Goal: Task Accomplishment & Management: Manage account settings

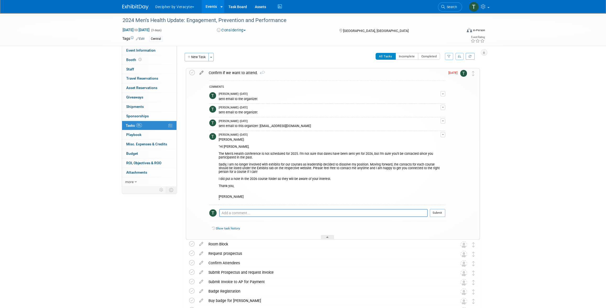
click at [199, 73] on icon at bounding box center [201, 71] width 9 height 7
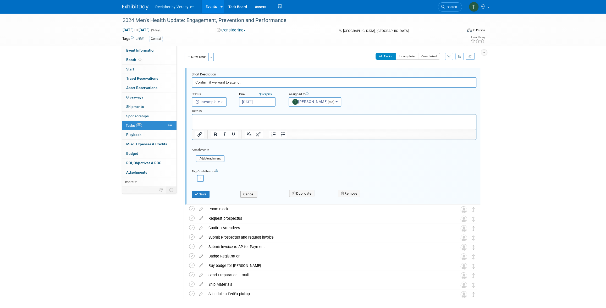
click at [254, 102] on input "Sep 23, 2025" at bounding box center [257, 101] width 37 height 9
click at [253, 181] on span "6" at bounding box center [256, 180] width 10 height 10
type input "Oct 6, 2025"
click at [202, 193] on button "Save" at bounding box center [201, 194] width 18 height 7
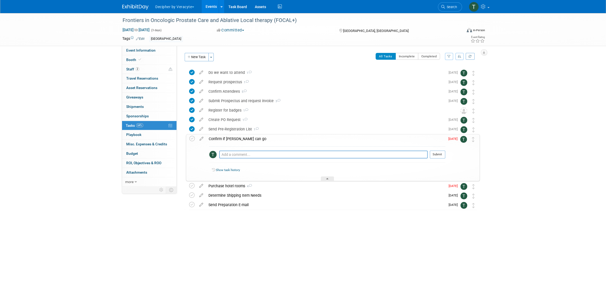
click at [200, 141] on td at bounding box center [201, 157] width 9 height 47
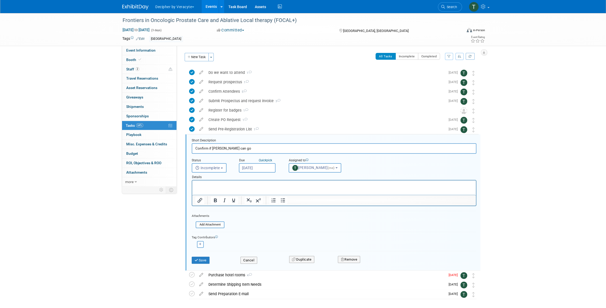
scroll to position [23, 0]
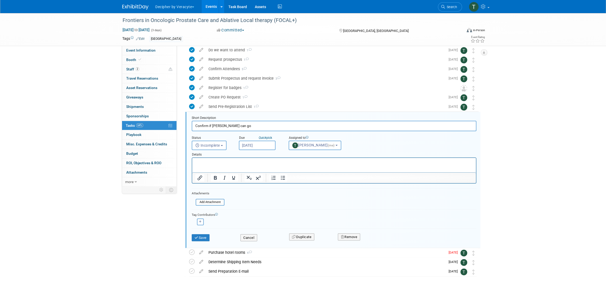
click at [256, 146] on input "Sep 23, 2025" at bounding box center [257, 145] width 37 height 9
click at [256, 212] on span "29" at bounding box center [256, 213] width 10 height 10
type input "Sep 29, 2025"
click at [205, 235] on button "Save" at bounding box center [201, 237] width 18 height 7
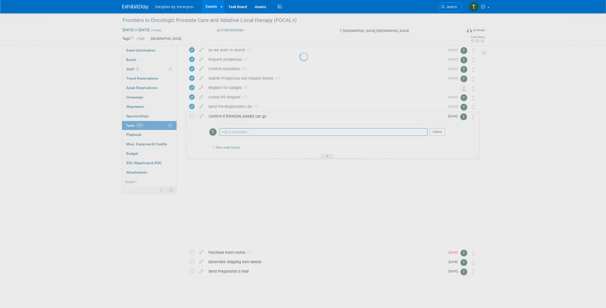
scroll to position [0, 0]
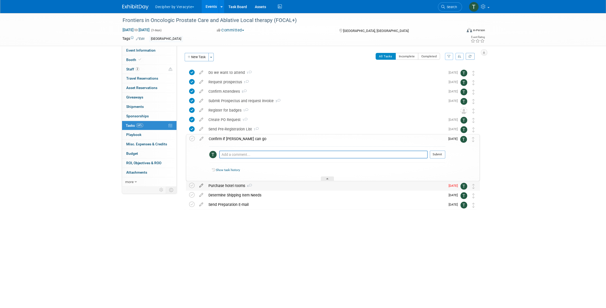
click at [203, 186] on icon at bounding box center [201, 184] width 9 height 7
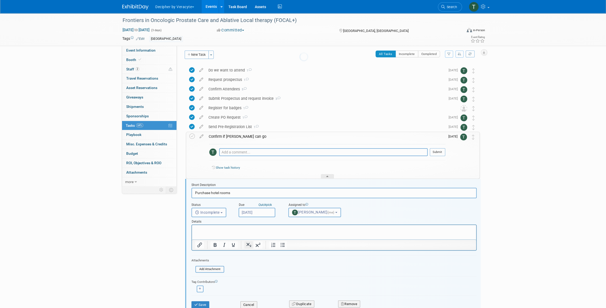
scroll to position [60, 0]
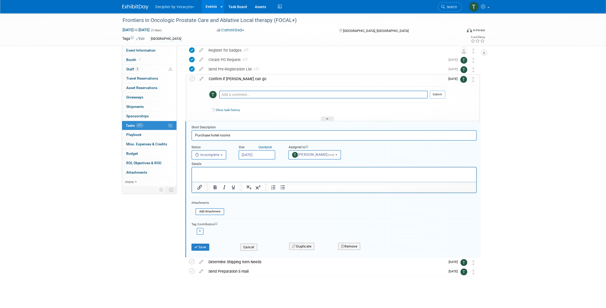
click at [255, 155] on input "Sep 24, 2025" at bounding box center [256, 154] width 37 height 9
click at [253, 224] on span "29" at bounding box center [256, 223] width 10 height 10
type input "Sep 29, 2025"
click at [204, 248] on button "Save" at bounding box center [200, 246] width 18 height 7
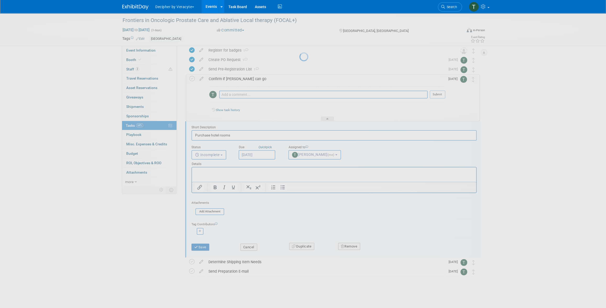
scroll to position [0, 0]
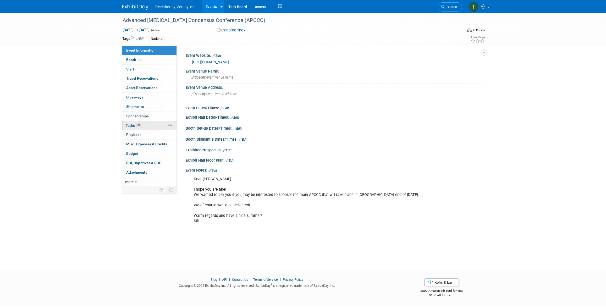
click at [150, 128] on link "0% Tasks 0%" at bounding box center [149, 125] width 54 height 9
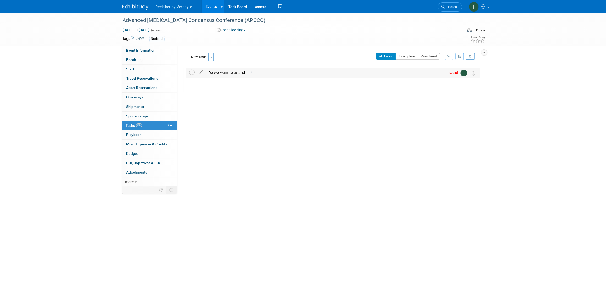
click at [232, 72] on div "Do we want to attend 2" at bounding box center [326, 72] width 240 height 9
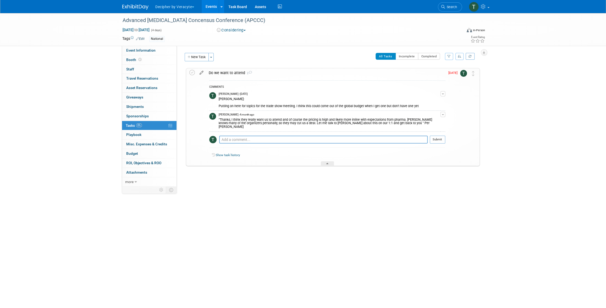
click at [202, 73] on icon at bounding box center [201, 71] width 9 height 7
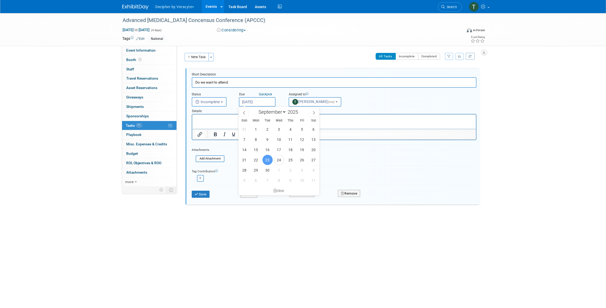
click at [260, 104] on input "Sep 23, 2025" at bounding box center [257, 101] width 37 height 9
click at [256, 182] on span "6" at bounding box center [256, 180] width 10 height 10
type input "Oct 6, 2025"
click at [205, 195] on button "Save" at bounding box center [201, 194] width 18 height 7
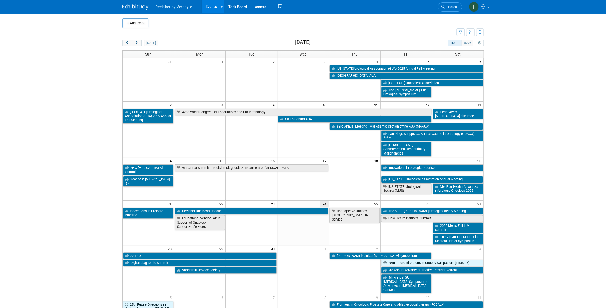
click at [472, 36] on div "Show: All Events Just My Events Only show events that either I created, or I am…" at bounding box center [469, 32] width 27 height 9
click at [470, 34] on icon "button" at bounding box center [470, 32] width 4 height 3
click at [465, 53] on link "List View" at bounding box center [448, 50] width 44 height 7
click at [0, 0] on div at bounding box center [0, 0] width 0 height 0
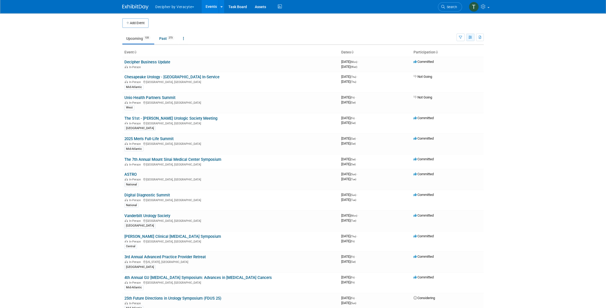
click at [470, 40] on button "button" at bounding box center [470, 38] width 8 height 8
click at [467, 65] on link "Detail View" at bounding box center [448, 63] width 44 height 7
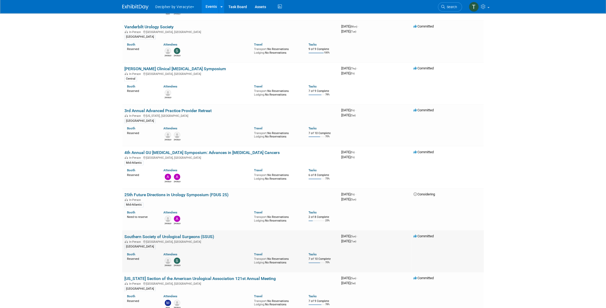
scroll to position [378, 0]
click at [206, 235] on link "Southern Society of Urological Surgeons (SSUS)" at bounding box center [169, 236] width 90 height 5
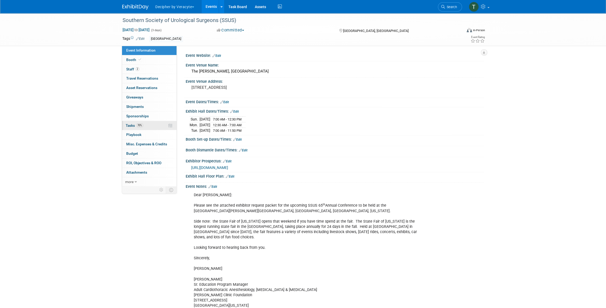
click at [145, 125] on link "70% Tasks 70%" at bounding box center [149, 125] width 54 height 9
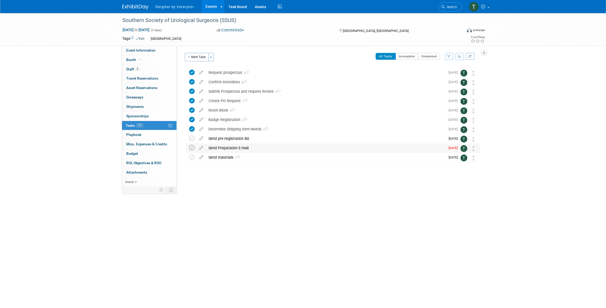
click at [192, 147] on icon at bounding box center [191, 147] width 5 height 5
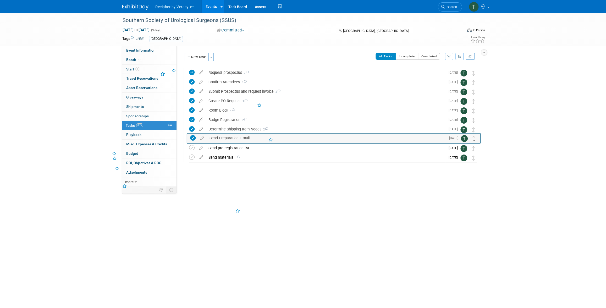
drag, startPoint x: 473, startPoint y: 150, endPoint x: 473, endPoint y: 140, distance: 10.0
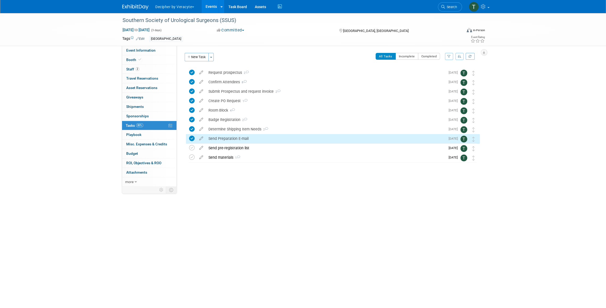
click at [266, 140] on div "Send Preparation E-mail" at bounding box center [326, 138] width 240 height 9
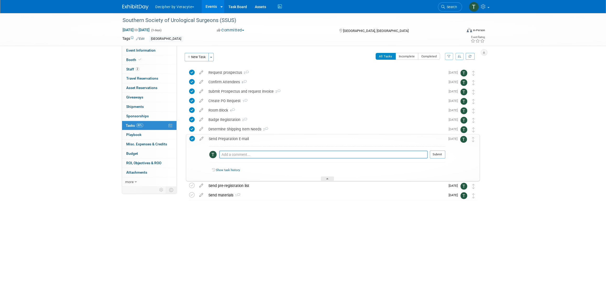
click at [272, 154] on textarea at bounding box center [323, 155] width 208 height 8
type textarea "sent via email"
click at [437, 155] on button "Submit" at bounding box center [437, 155] width 15 height 8
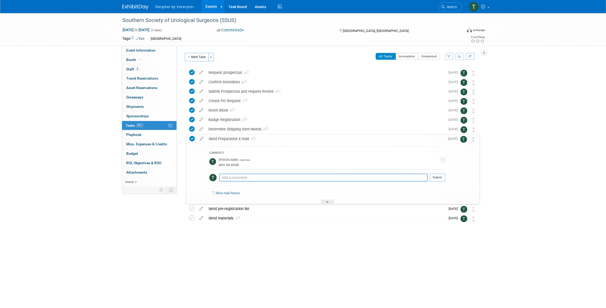
click at [260, 138] on div "Send Preparation E-mail 1" at bounding box center [325, 138] width 239 height 9
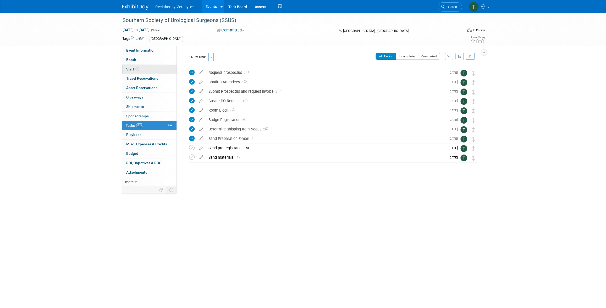
click at [143, 68] on link "2 Staff 2" at bounding box center [149, 69] width 54 height 9
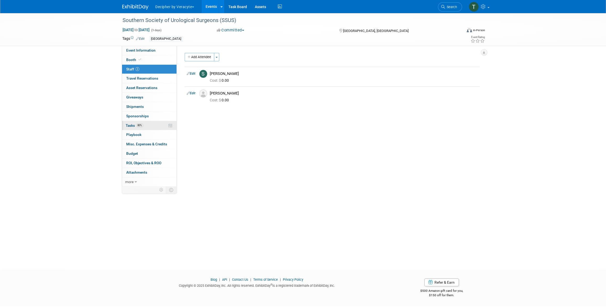
click at [140, 123] on span "80%" at bounding box center [139, 125] width 7 height 4
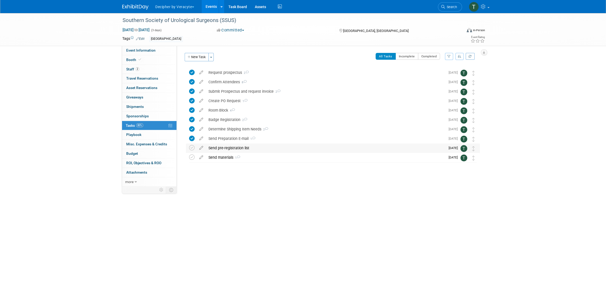
click at [217, 151] on div "Send pre-registration list" at bounding box center [326, 147] width 240 height 9
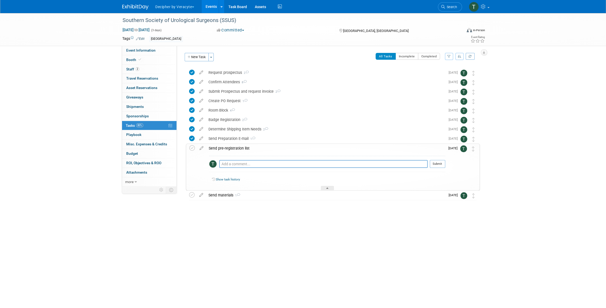
click at [224, 152] on div "Send pre-registration list" at bounding box center [325, 148] width 239 height 9
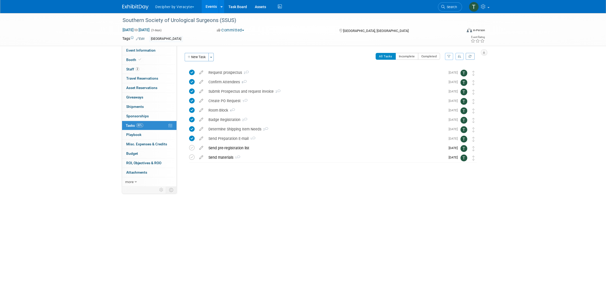
click at [225, 166] on div at bounding box center [331, 167] width 296 height 10
click at [226, 158] on div "Send materials 1" at bounding box center [326, 157] width 240 height 9
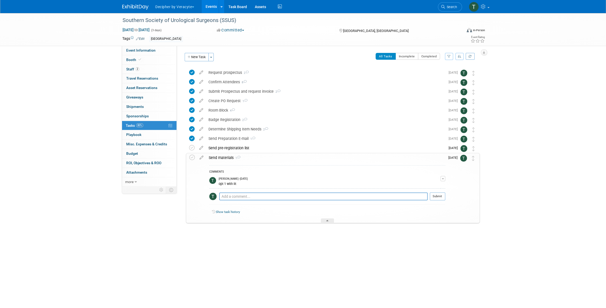
click at [226, 158] on div "Send materials 1" at bounding box center [325, 157] width 239 height 9
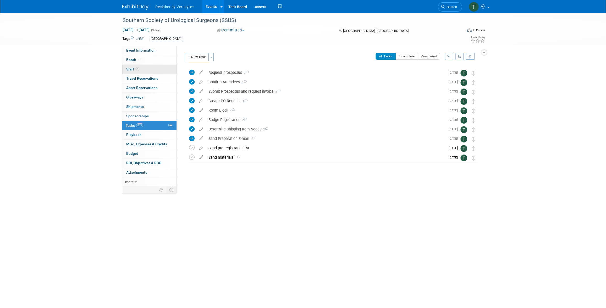
click at [148, 73] on link "2 Staff 2" at bounding box center [149, 69] width 54 height 9
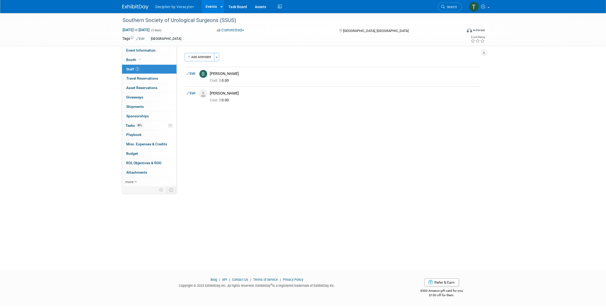
click at [215, 10] on link "Events" at bounding box center [211, 6] width 19 height 13
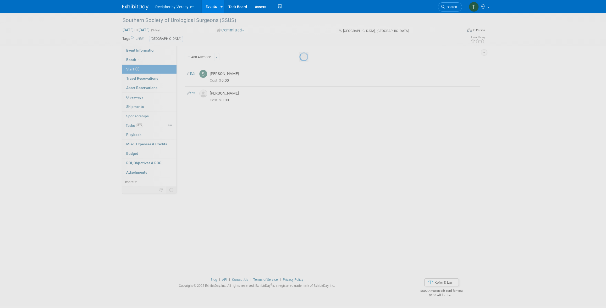
click at [215, 10] on link "Events" at bounding box center [211, 6] width 19 height 13
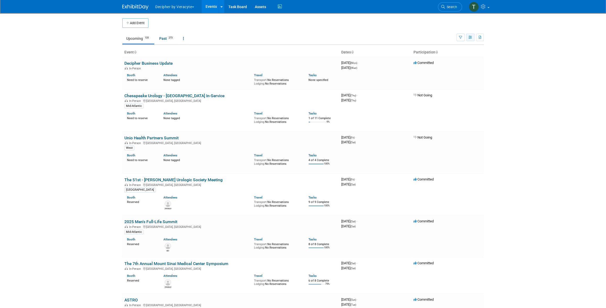
click at [469, 35] on button "button" at bounding box center [470, 38] width 8 height 8
click at [462, 56] on link "List View" at bounding box center [448, 55] width 44 height 7
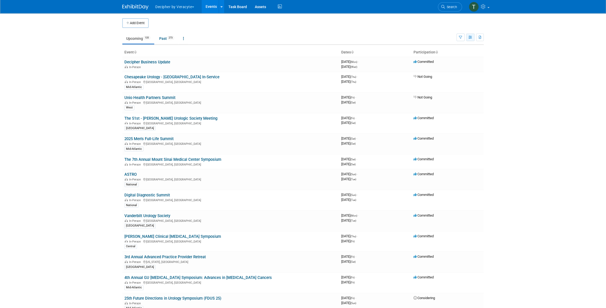
click at [470, 38] on icon "button" at bounding box center [470, 37] width 4 height 3
click at [451, 71] on link "Calendar View" at bounding box center [448, 71] width 44 height 7
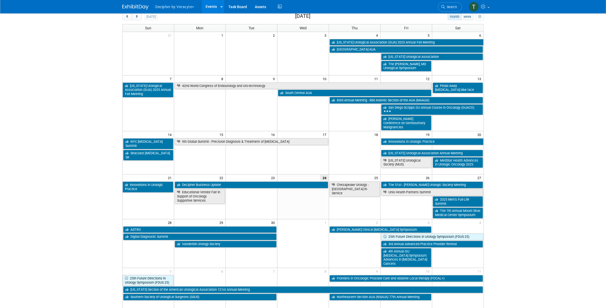
scroll to position [65, 0]
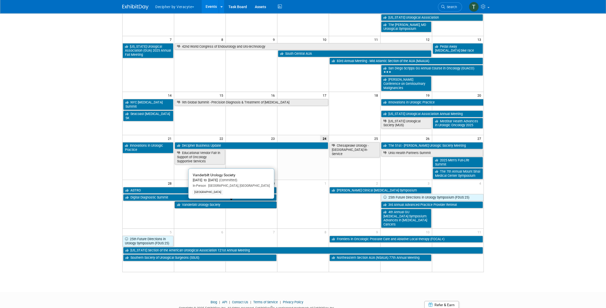
click at [245, 207] on link "Vanderbilt Urology Society" at bounding box center [226, 204] width 102 height 7
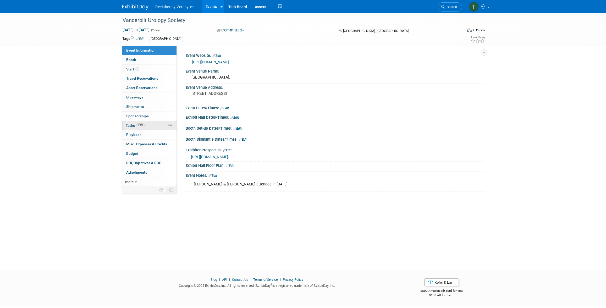
click at [145, 125] on span "100%" at bounding box center [140, 125] width 8 height 4
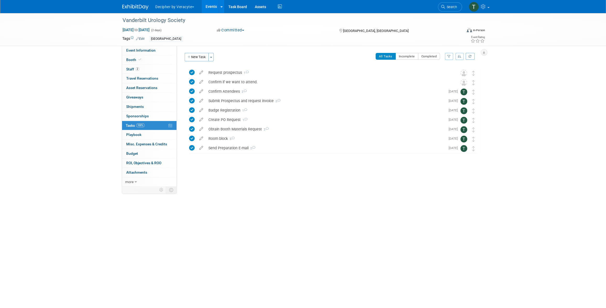
click at [201, 7] on button "Decipher by Veracyte" at bounding box center [178, 6] width 46 height 12
click at [206, 7] on link "Events" at bounding box center [211, 6] width 19 height 13
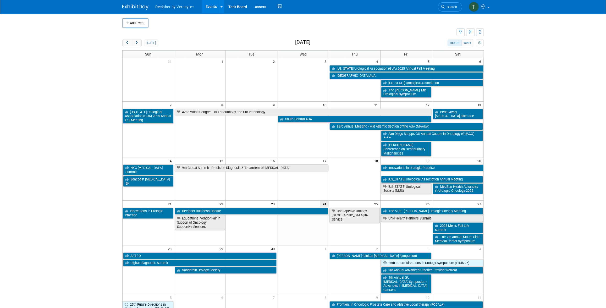
click at [461, 28] on form "Show: All Events Just My Events Only show events that either I created, or I am…" at bounding box center [460, 32] width 8 height 8
click at [468, 31] on button "button" at bounding box center [470, 32] width 8 height 8
click at [465, 46] on li "List View" at bounding box center [448, 50] width 52 height 8
click at [465, 49] on link "List View" at bounding box center [448, 50] width 44 height 7
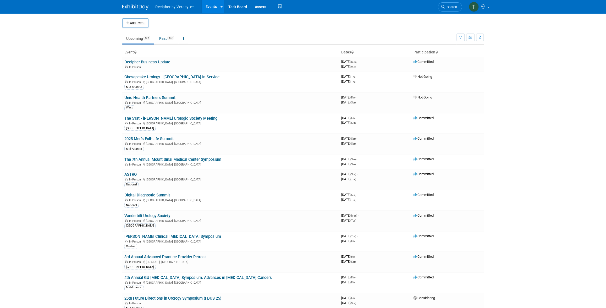
click at [350, 34] on ul "Upcoming 135 Past 273 All Events 408 Past and Upcoming Grouped Annually Events …" at bounding box center [289, 39] width 334 height 12
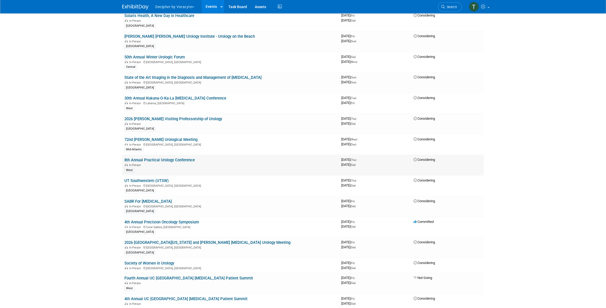
click at [173, 158] on link "8th Annual Practical Urology Conference" at bounding box center [159, 160] width 70 height 5
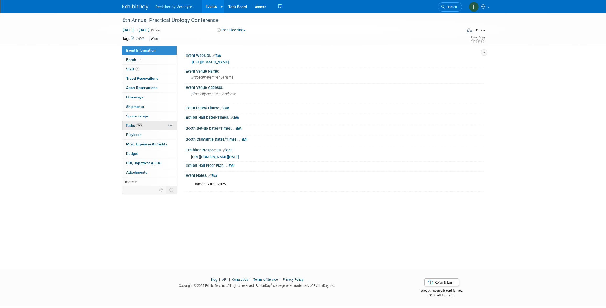
click at [147, 125] on link "17% Tasks 17%" at bounding box center [149, 125] width 54 height 9
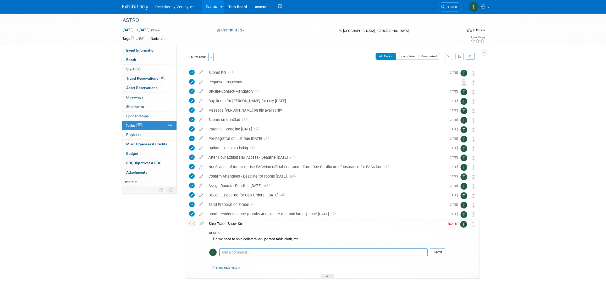
click at [201, 225] on icon at bounding box center [201, 222] width 9 height 7
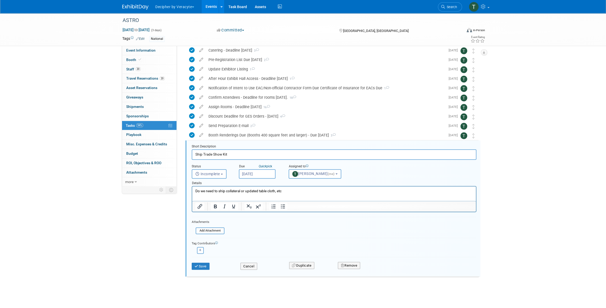
scroll to position [79, 0]
click at [251, 176] on input "[DATE]" at bounding box center [257, 173] width 37 height 9
click at [288, 232] on span "25" at bounding box center [290, 231] width 10 height 10
type input "[DATE]"
click at [208, 263] on button "Save" at bounding box center [201, 265] width 18 height 7
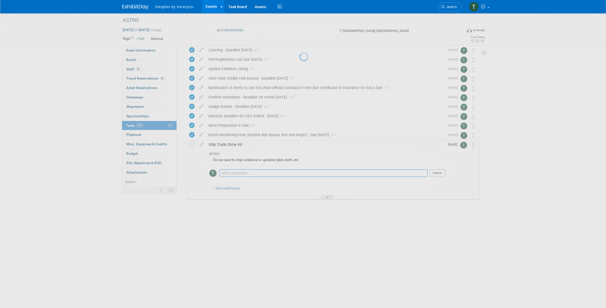
scroll to position [2, 0]
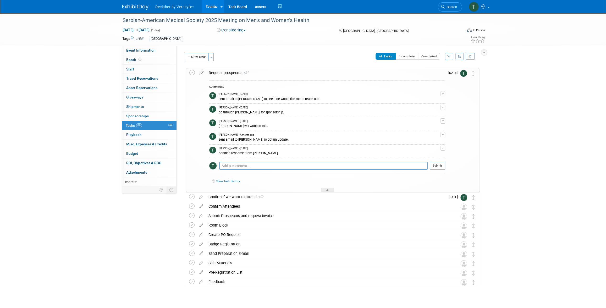
click at [199, 73] on icon at bounding box center [201, 71] width 9 height 7
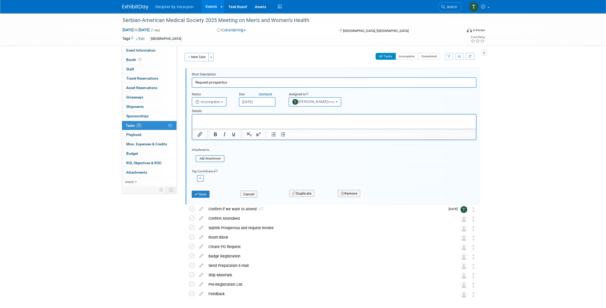
click at [254, 102] on input "[DATE]" at bounding box center [257, 101] width 37 height 9
click at [240, 199] on div "Save Cancel Duplicate Remove" at bounding box center [334, 194] width 285 height 18
click at [245, 195] on button "Cancel" at bounding box center [248, 194] width 17 height 7
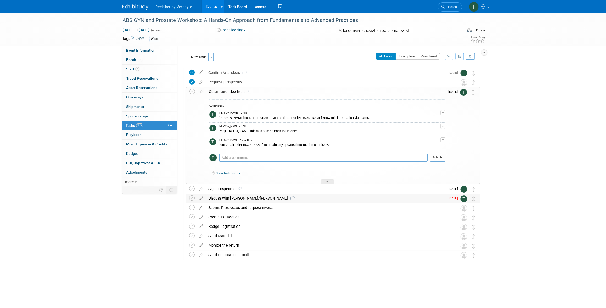
click at [228, 201] on div "Discuss with [PERSON_NAME]/[PERSON_NAME] 3" at bounding box center [326, 198] width 240 height 9
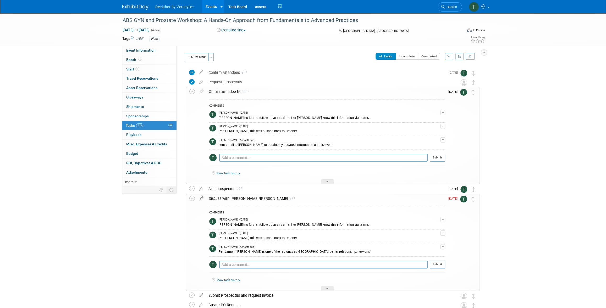
click at [201, 198] on icon at bounding box center [201, 197] width 9 height 7
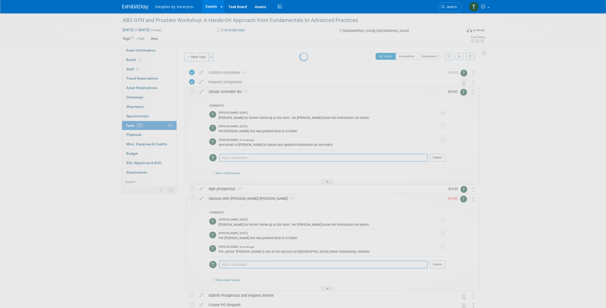
select select "8"
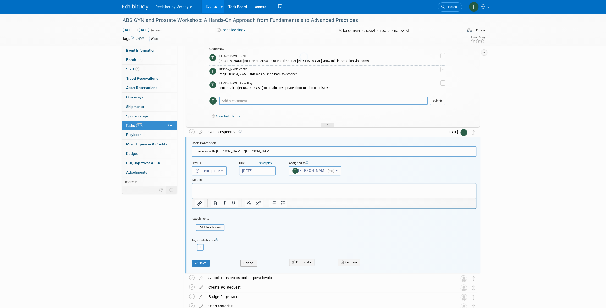
scroll to position [110, 0]
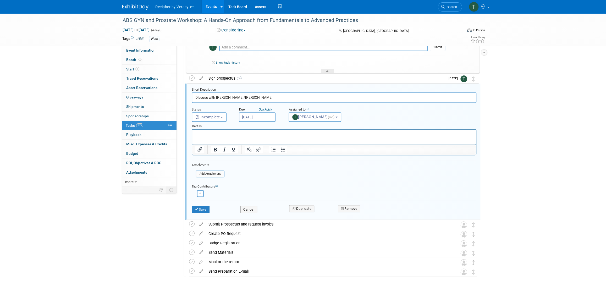
click at [270, 120] on body "Decipher by Veracyte Explore: My Workspaces 2 Go to Workspace: Corporate Events…" at bounding box center [303, 44] width 606 height 308
click at [253, 187] on span "29" at bounding box center [256, 185] width 10 height 10
type input "Sep 29, 2025"
click at [206, 209] on button "Save" at bounding box center [201, 209] width 18 height 7
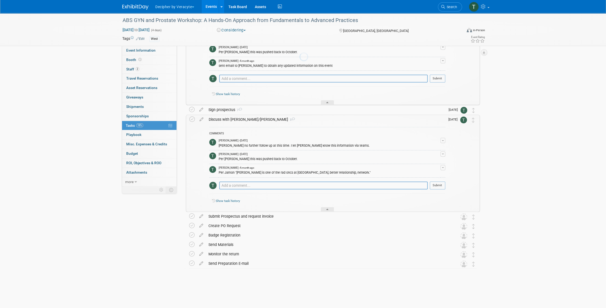
scroll to position [71, 0]
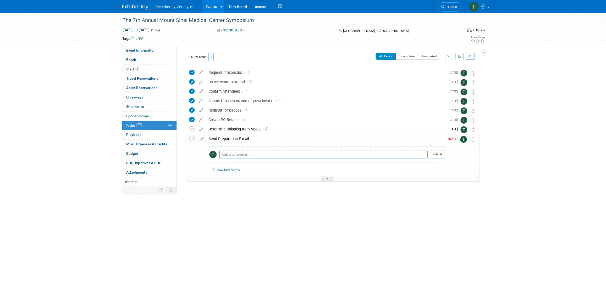
click at [200, 138] on icon at bounding box center [201, 137] width 9 height 7
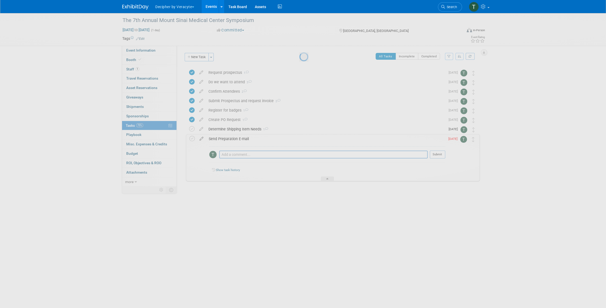
select select "8"
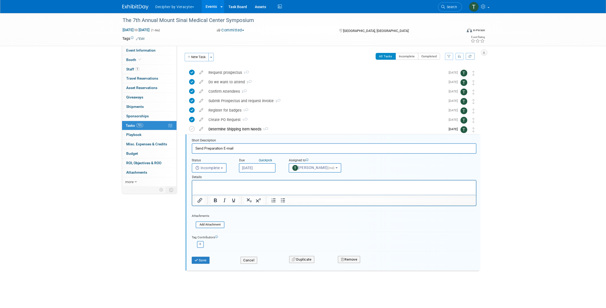
click at [253, 168] on input "Sep 22, 2025" at bounding box center [257, 167] width 37 height 9
click at [291, 224] on span "25" at bounding box center [290, 226] width 10 height 10
type input "Sep 25, 2025"
click at [200, 260] on button "Save" at bounding box center [201, 260] width 18 height 7
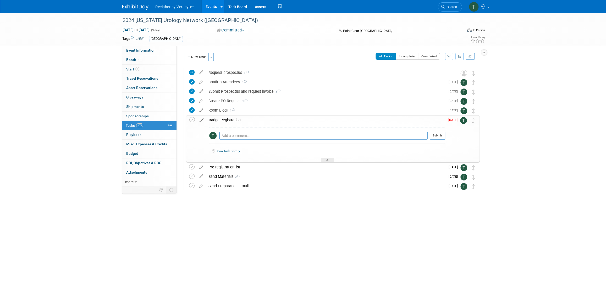
click at [200, 119] on icon at bounding box center [201, 118] width 9 height 7
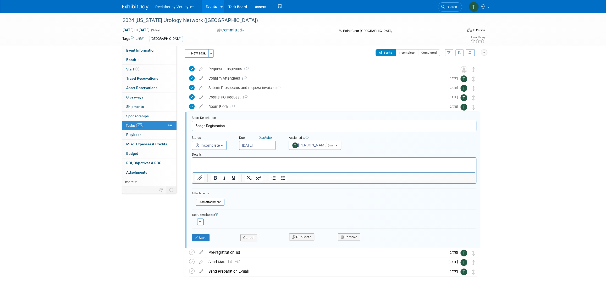
click at [261, 143] on input "Sep 22, 2025" at bounding box center [257, 145] width 37 height 9
click at [258, 215] on span "29" at bounding box center [256, 213] width 10 height 10
type input "Sep 29, 2025"
click at [209, 236] on button "Save" at bounding box center [201, 237] width 18 height 7
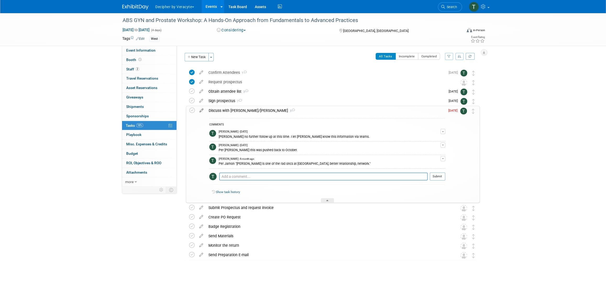
click at [202, 110] on icon at bounding box center [201, 109] width 9 height 7
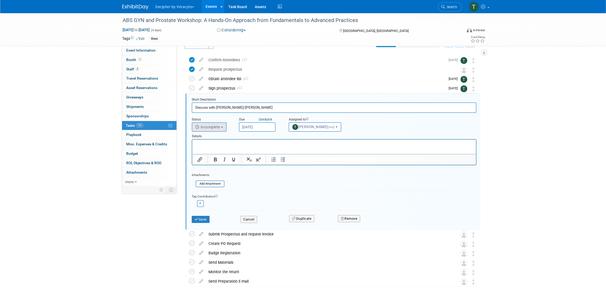
scroll to position [23, 0]
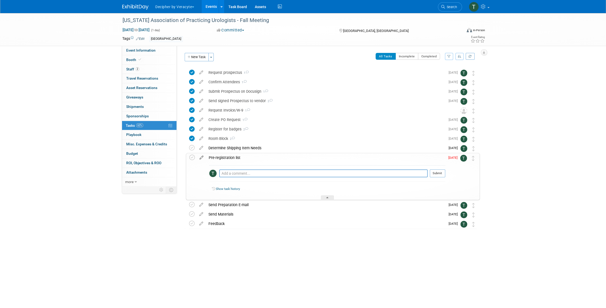
click at [202, 158] on icon at bounding box center [201, 156] width 9 height 7
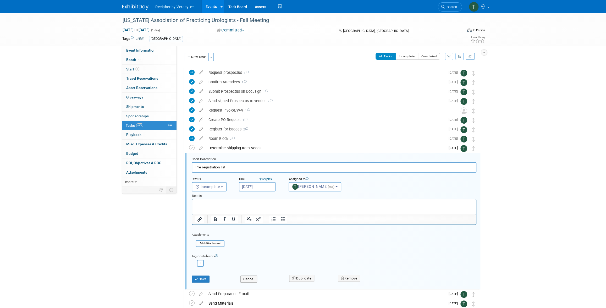
scroll to position [41, 0]
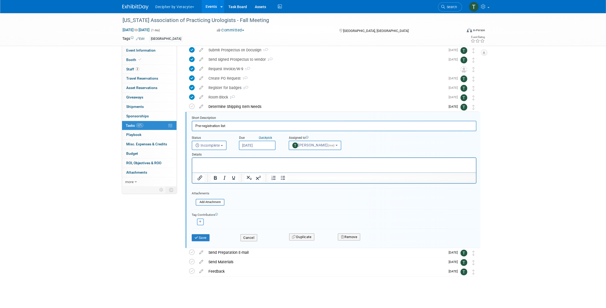
click at [264, 147] on input "[DATE]" at bounding box center [257, 145] width 37 height 9
click at [253, 213] on span "29" at bounding box center [256, 213] width 10 height 10
type input "[DATE]"
click at [203, 239] on button "Save" at bounding box center [201, 237] width 18 height 7
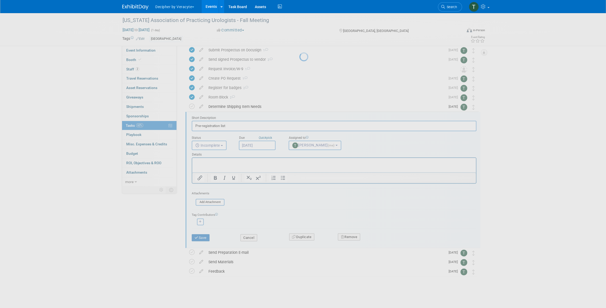
scroll to position [0, 0]
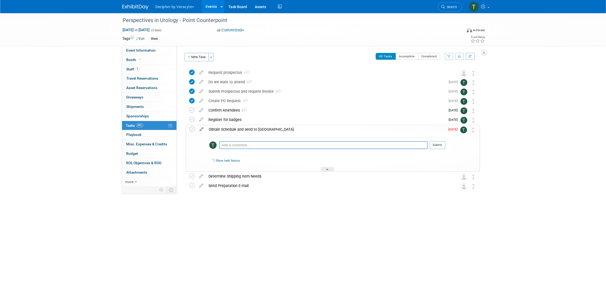
click at [201, 129] on icon at bounding box center [201, 128] width 9 height 7
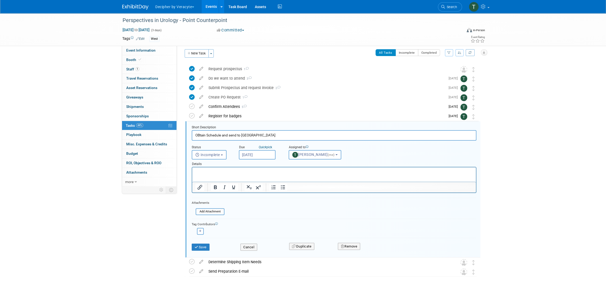
click at [259, 155] on input "[DATE]" at bounding box center [257, 154] width 37 height 9
click at [254, 224] on span "29" at bounding box center [256, 223] width 10 height 10
type input "[DATE]"
click at [208, 248] on button "Save" at bounding box center [201, 246] width 18 height 7
